Goal: Task Accomplishment & Management: Manage account settings

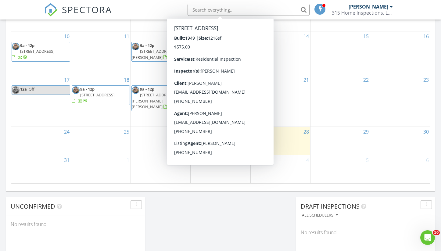
scroll to position [381, 0]
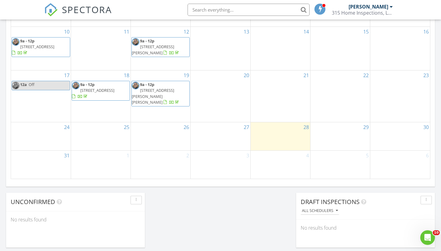
click at [152, 92] on span "1708 Bonney Rd, Hamilton 13346" at bounding box center [153, 96] width 42 height 17
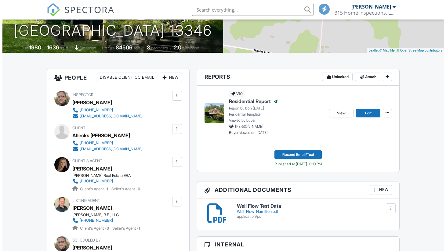
scroll to position [185, 0]
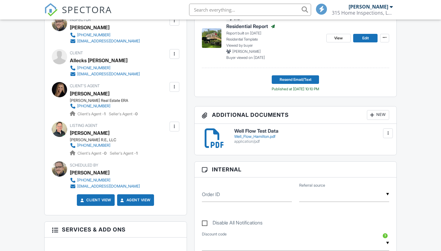
click at [370, 115] on div at bounding box center [372, 115] width 6 height 6
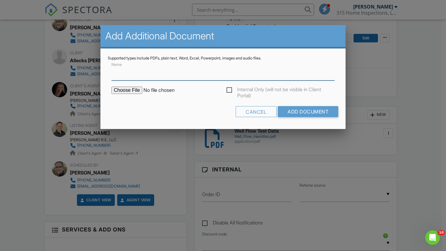
scroll to position [0, 0]
type input "Radon Test Results"
click at [127, 90] on input "file" at bounding box center [163, 90] width 104 height 7
type input "C:\fakepath\2025082712235621460523528.pdf"
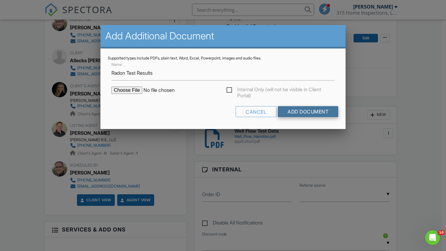
click at [301, 113] on input "Add Document" at bounding box center [308, 111] width 60 height 11
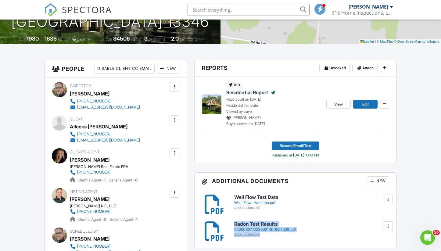
scroll to position [98, 0]
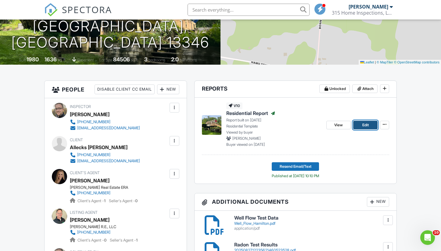
click at [370, 125] on link "Edit" at bounding box center [365, 125] width 24 height 9
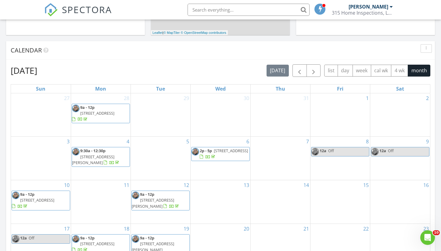
scroll to position [295, 0]
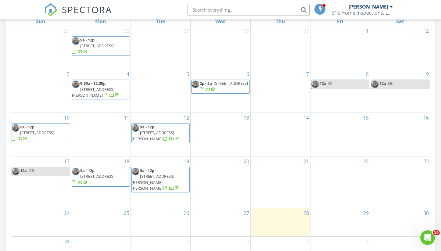
click at [164, 174] on span "1708 Bonney Rd, Hamilton 13346" at bounding box center [153, 182] width 42 height 17
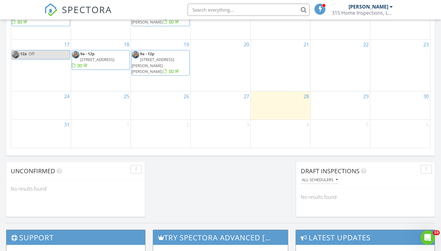
scroll to position [421, 0]
